Goal: Task Accomplishment & Management: Use online tool/utility

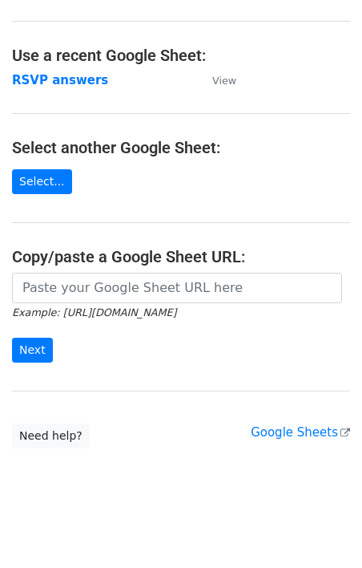
scroll to position [71, 0]
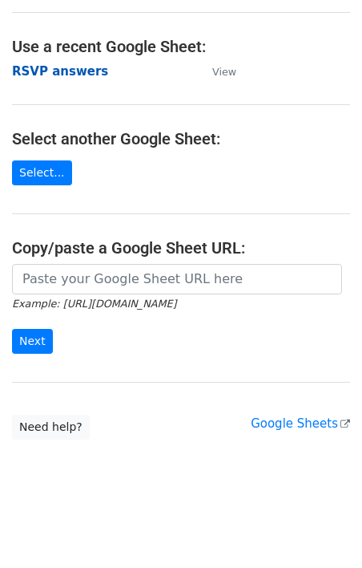
click at [67, 77] on strong "RSVP answers" at bounding box center [60, 71] width 96 height 14
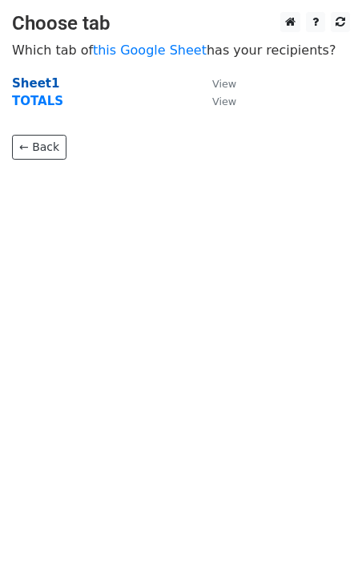
click at [27, 83] on strong "Sheet1" at bounding box center [35, 83] width 47 height 14
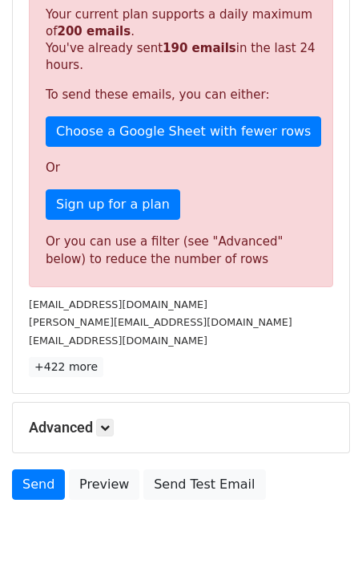
scroll to position [422, 0]
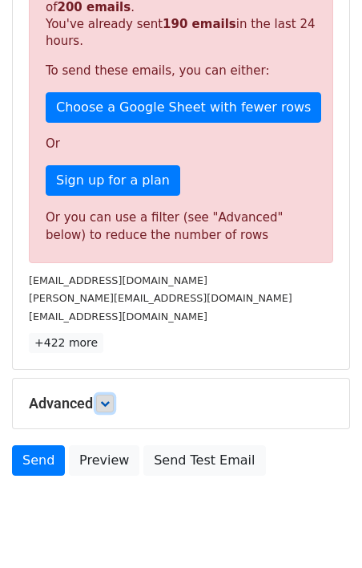
click at [110, 398] on icon at bounding box center [105, 403] width 10 height 10
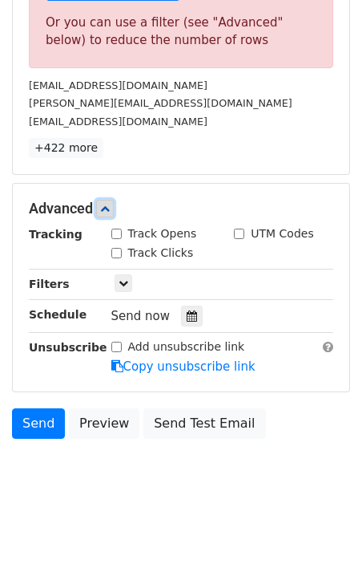
scroll to position [623, 0]
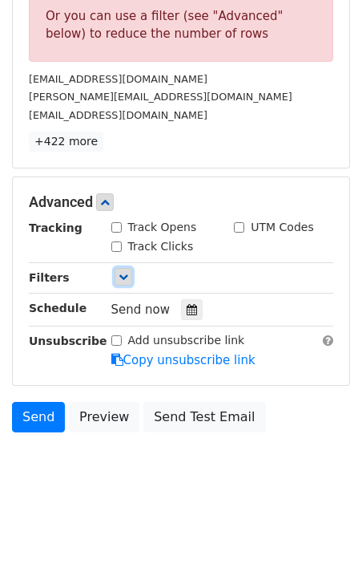
click at [123, 277] on icon at bounding box center [124, 277] width 10 height 10
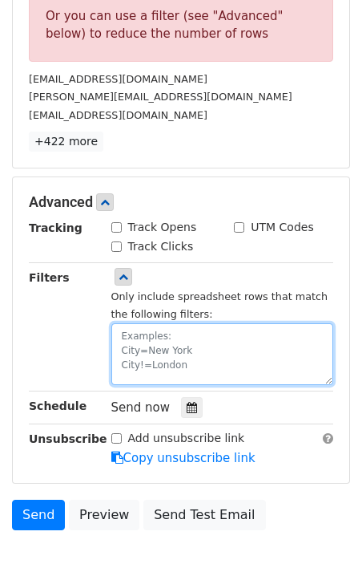
click at [152, 344] on textarea at bounding box center [222, 354] width 223 height 62
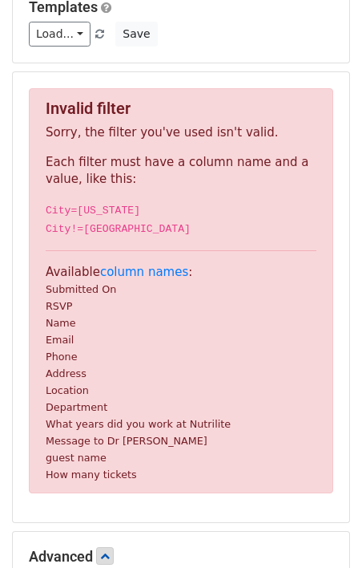
scroll to position [236, 0]
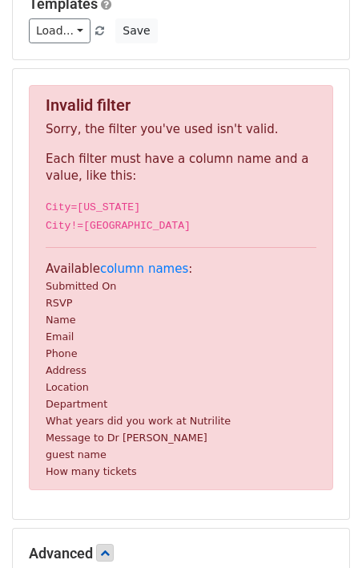
click at [55, 305] on small "RSVP" at bounding box center [59, 303] width 26 height 12
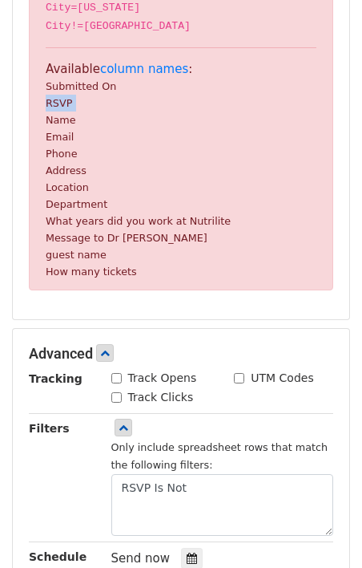
scroll to position [440, 0]
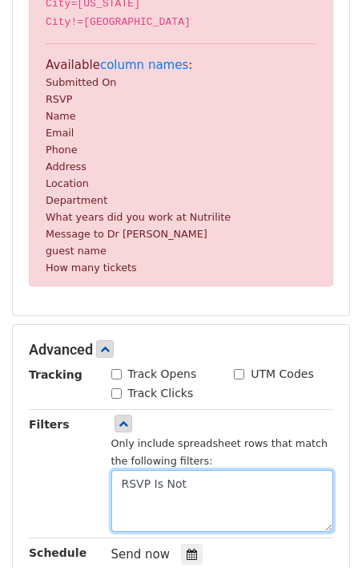
click at [154, 485] on textarea "RSVP Is Not" at bounding box center [222, 501] width 223 height 62
drag, startPoint x: 162, startPoint y: 486, endPoint x: 220, endPoint y: 483, distance: 58.6
click at [220, 483] on textarea "RSVP Is Not" at bounding box center [222, 501] width 223 height 62
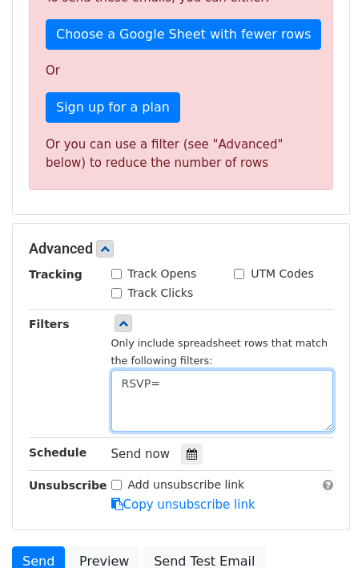
scroll to position [717, 0]
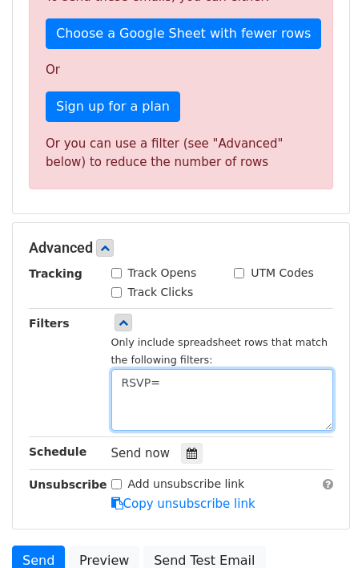
paste textarea "Yes, Count me in - I'll be there! Yes, I am bringing 1 guest."
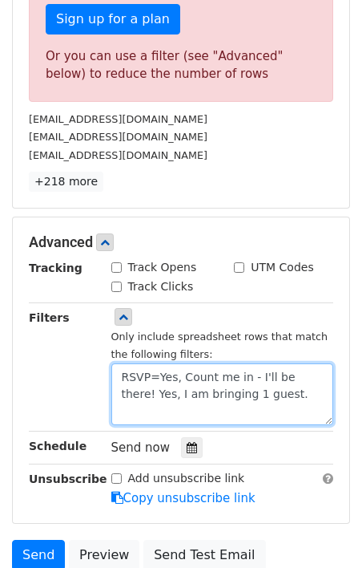
scroll to position [721, 0]
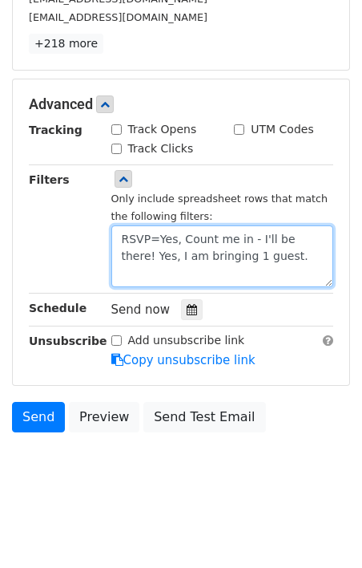
type textarea "RSVP=Yes, Count me in - I'll be there! Yes, I am bringing 1 guest."
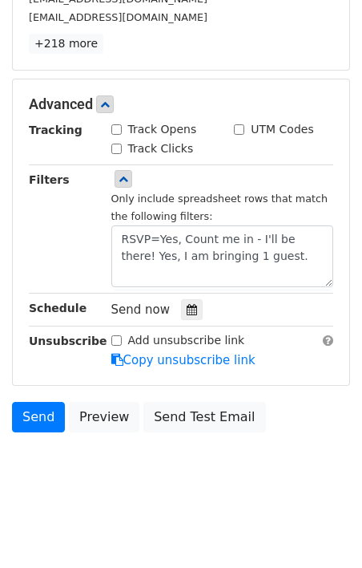
click at [115, 341] on input "Add unsubscribe link" at bounding box center [116, 340] width 10 height 10
checkbox input "true"
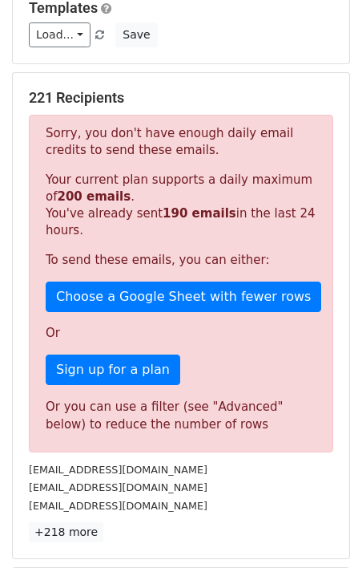
scroll to position [0, 0]
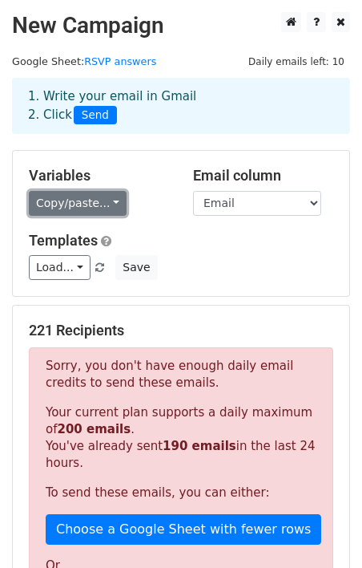
click at [109, 203] on link "Copy/paste..." at bounding box center [78, 203] width 98 height 25
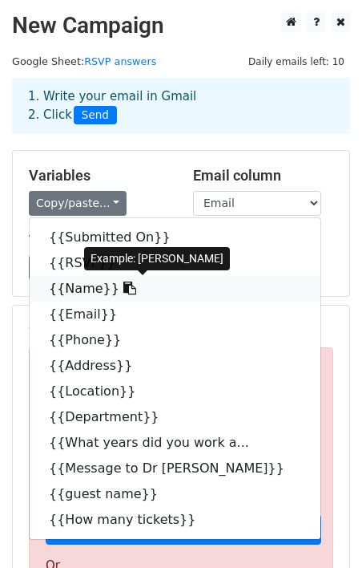
click at [84, 288] on link "{{Name}}" at bounding box center [175, 289] width 291 height 26
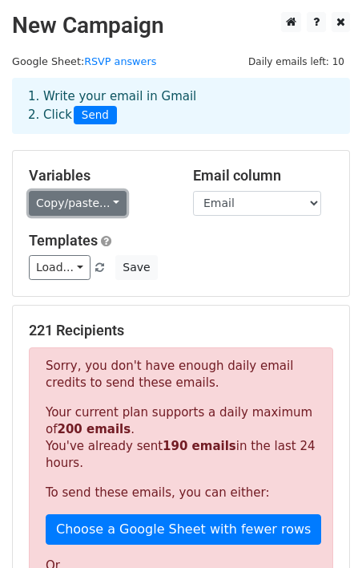
click at [101, 198] on link "Copy/paste..." at bounding box center [78, 203] width 98 height 25
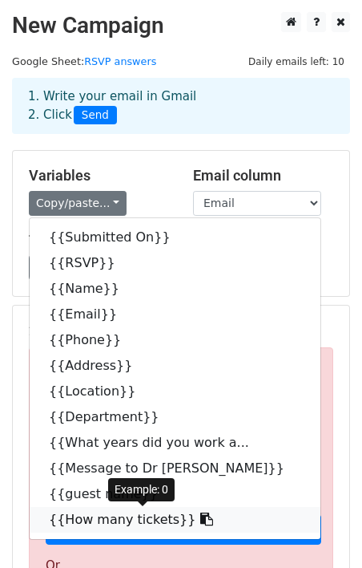
click at [95, 517] on link "{{How many tickets}}" at bounding box center [175, 520] width 291 height 26
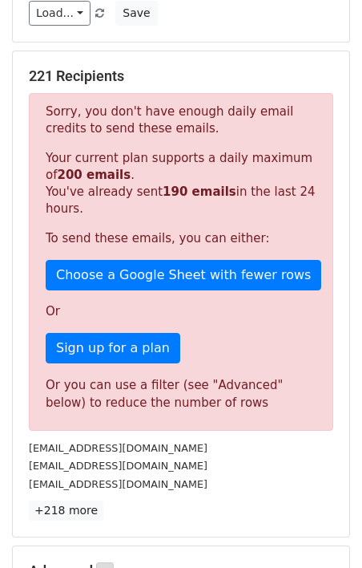
scroll to position [218, 0]
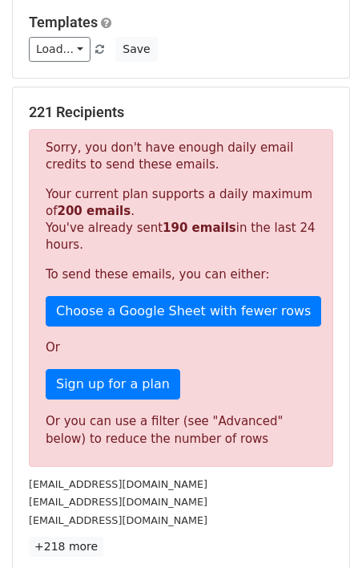
click at [172, 196] on p "Your current plan supports a daily maximum of 200 emails . You've already sent …" at bounding box center [181, 219] width 271 height 67
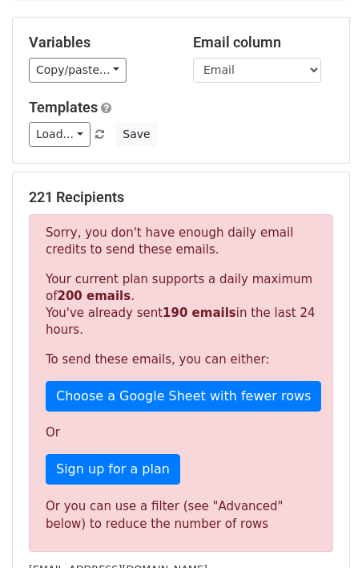
scroll to position [149, 0]
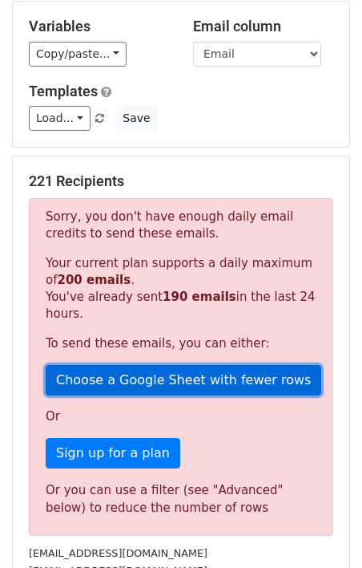
click at [120, 380] on link "Choose a Google Sheet with fewer rows" at bounding box center [184, 380] width 276 height 30
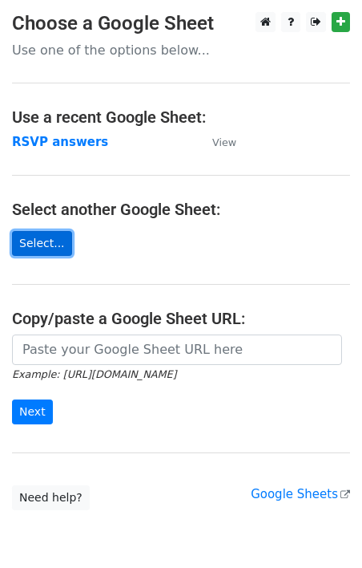
click at [34, 240] on link "Select..." at bounding box center [42, 243] width 60 height 25
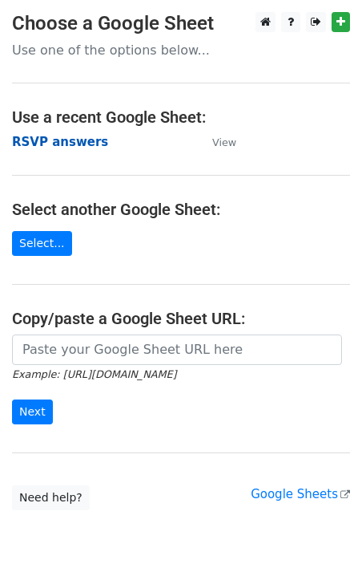
click at [59, 142] on strong "RSVP answers" at bounding box center [60, 142] width 96 height 14
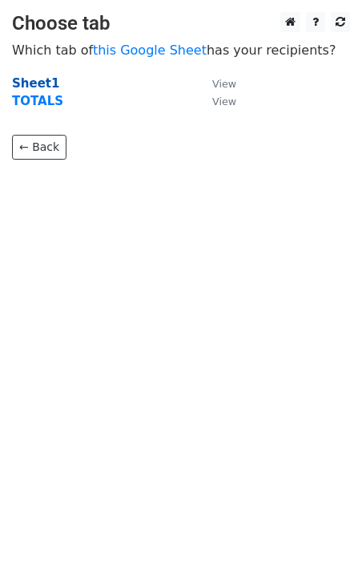
click at [40, 80] on strong "Sheet1" at bounding box center [35, 83] width 47 height 14
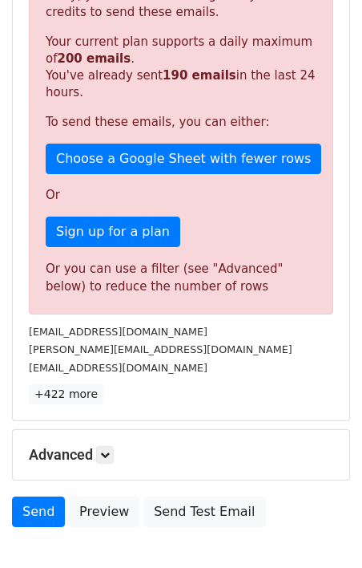
scroll to position [466, 0]
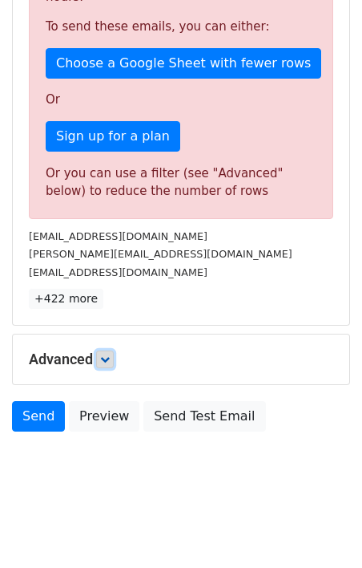
click at [107, 354] on icon at bounding box center [105, 359] width 10 height 10
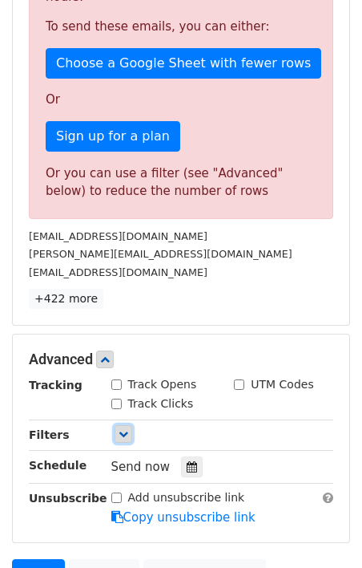
click at [118, 434] on link at bounding box center [124, 434] width 18 height 18
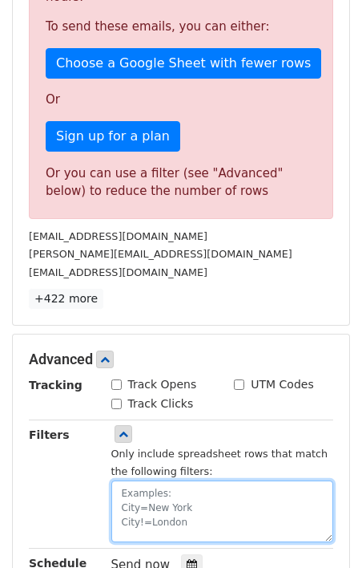
click at [130, 497] on textarea at bounding box center [222, 511] width 223 height 62
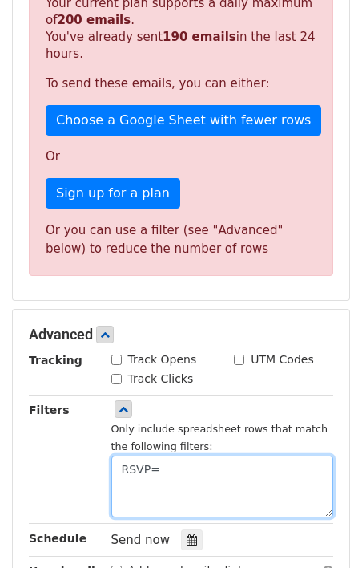
scroll to position [631, 0]
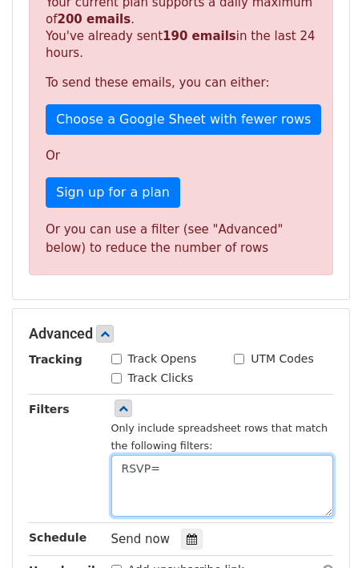
paste textarea "Yes, Count me in - I'll be there! Yes, I am bringing 1 guest."
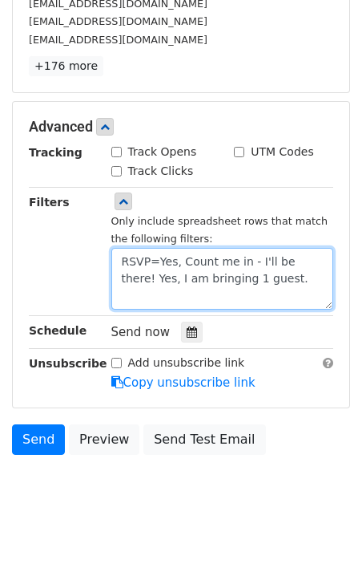
scroll to position [721, 0]
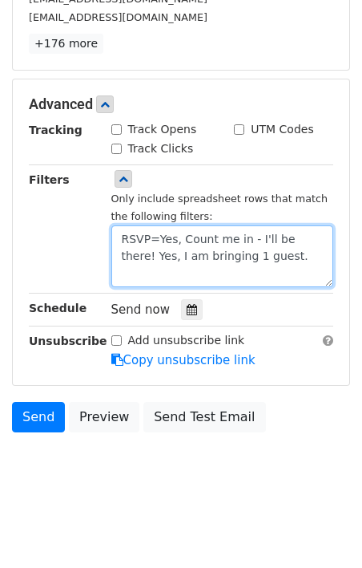
type textarea "RSVP=Yes, Count me in - I'll be there! Yes, I am bringing 1 guest."
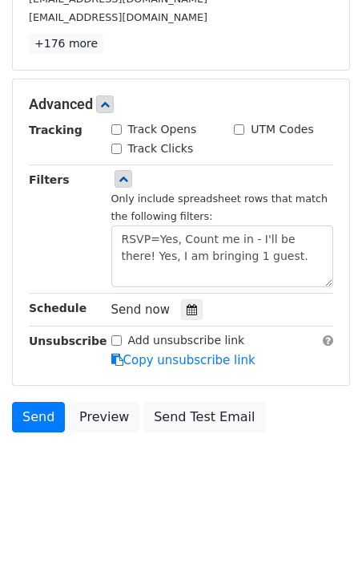
click at [116, 340] on input "Add unsubscribe link" at bounding box center [116, 340] width 10 height 10
checkbox input "true"
click at [189, 311] on icon at bounding box center [192, 309] width 10 height 11
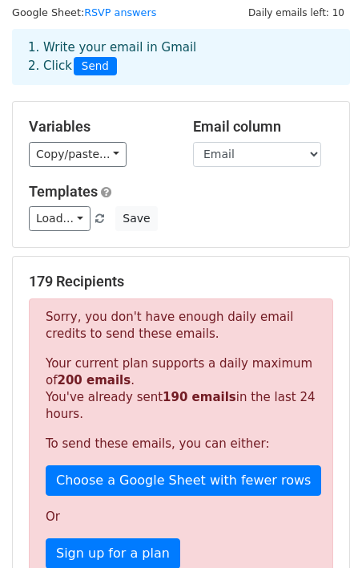
scroll to position [0, 0]
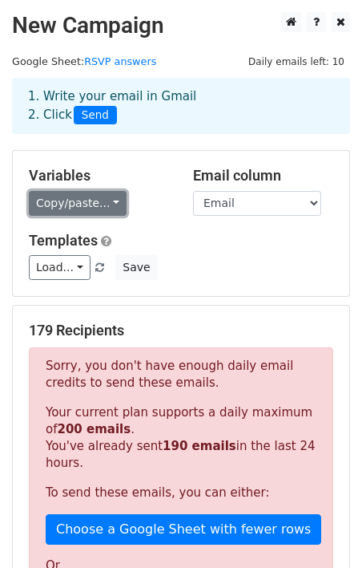
click at [107, 203] on link "Copy/paste..." at bounding box center [78, 203] width 98 height 25
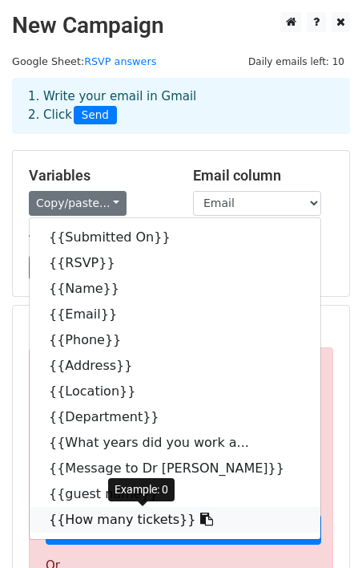
click at [105, 515] on link "{{How many tickets}}" at bounding box center [175, 520] width 291 height 26
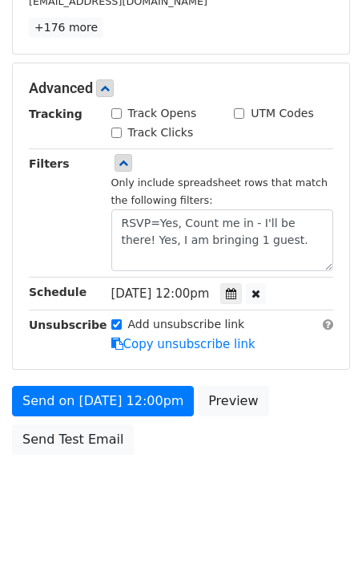
scroll to position [737, 0]
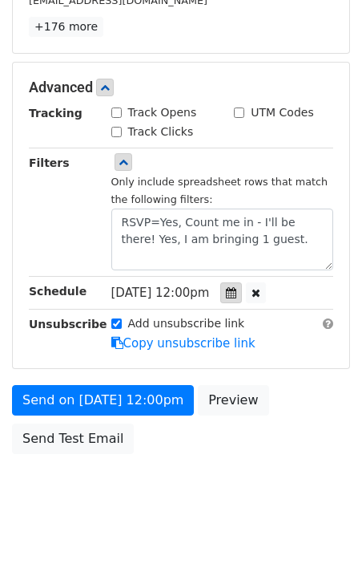
click at [236, 289] on icon at bounding box center [231, 292] width 10 height 11
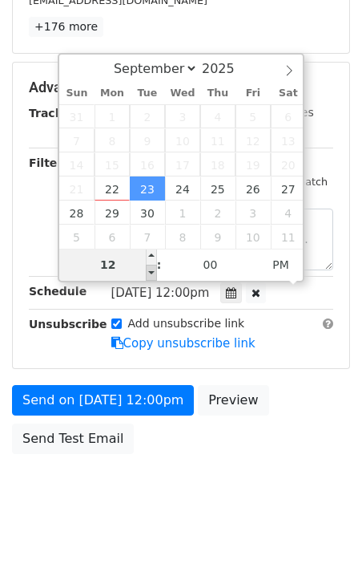
type input "2025-09-23 11:00"
type input "11"
click at [152, 269] on span at bounding box center [151, 273] width 11 height 16
type input "2025-09-23 10:00"
type input "10"
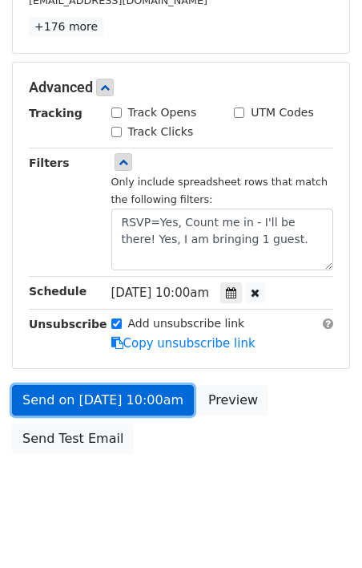
click at [121, 393] on link "Send on Sep 23 at 10:00am" at bounding box center [103, 400] width 182 height 30
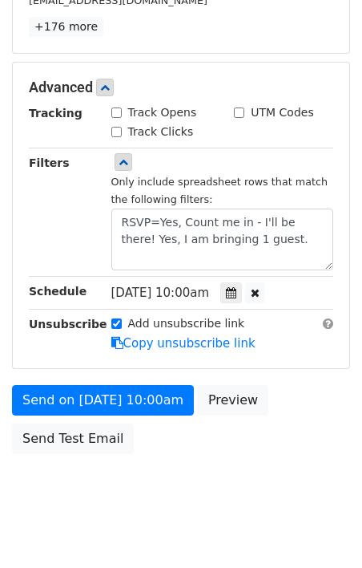
click at [116, 108] on input "Track Opens" at bounding box center [116, 112] width 10 height 10
checkbox input "true"
click at [115, 127] on input "Track Clicks" at bounding box center [116, 132] width 10 height 10
checkbox input "true"
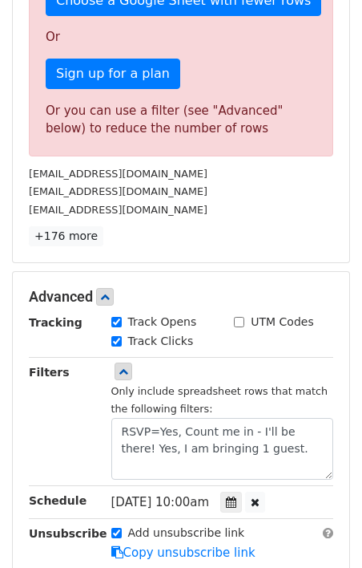
scroll to position [759, 0]
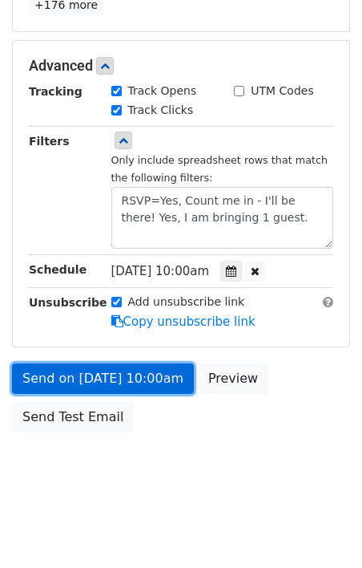
click at [126, 376] on link "Send on Sep 23 at 10:00am" at bounding box center [103, 378] width 182 height 30
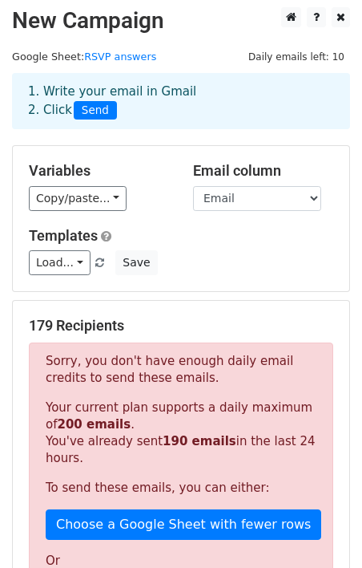
scroll to position [0, 0]
